Goal: Navigation & Orientation: Go to known website

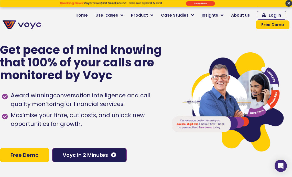
click at [88, 31] on div "[PHONE_NUMBER] Home Use-cases Protect Save Grow Finance Mortgage Brokers Car Fi…" at bounding box center [168, 17] width 248 height 29
click at [16, 19] on div at bounding box center [22, 17] width 44 height 29
click at [16, 22] on img at bounding box center [22, 24] width 39 height 9
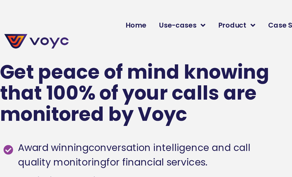
click at [28, 24] on img at bounding box center [22, 24] width 39 height 9
